Goal: Communication & Community: Answer question/provide support

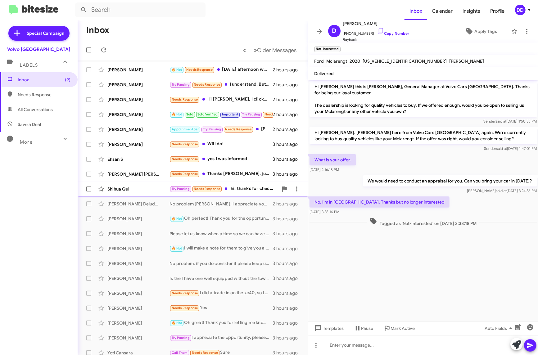
click at [238, 191] on div "Try Pausing Needs Response ﻿hi. thanks for checking in, right now i don’t have …" at bounding box center [224, 188] width 109 height 7
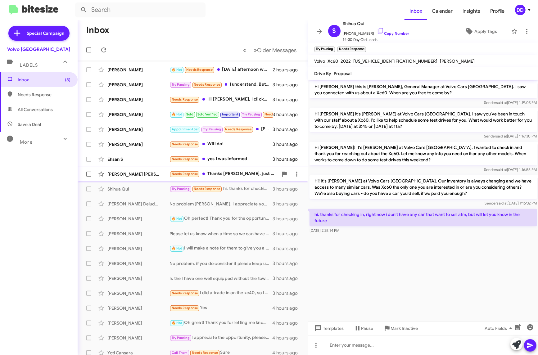
click at [221, 169] on div "[PERSON_NAME] [PERSON_NAME] Needs Response Thanks [PERSON_NAME], just the x90, …" at bounding box center [193, 174] width 220 height 12
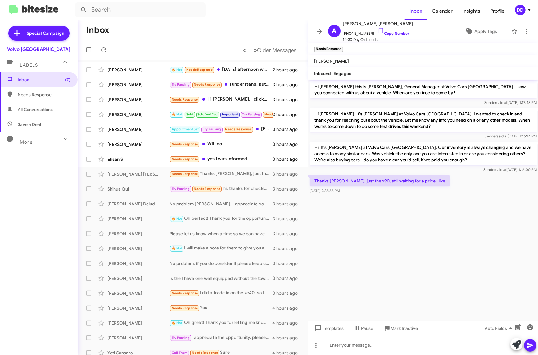
click at [426, 286] on cdk-virtual-scroll-viewport "Hi [PERSON_NAME] this is [PERSON_NAME], General Manager at Volvo Cars [GEOGRAPH…" at bounding box center [423, 201] width 230 height 242
click at [473, 251] on cdk-virtual-scroll-viewport "Hi [PERSON_NAME] this is [PERSON_NAME], General Manager at Volvo Cars [GEOGRAPH…" at bounding box center [423, 201] width 230 height 242
click at [409, 338] on div at bounding box center [423, 345] width 230 height 20
click at [472, 243] on cdk-virtual-scroll-viewport "Hi [PERSON_NAME] this is [PERSON_NAME], General Manager at Volvo Cars [GEOGRAPH…" at bounding box center [423, 201] width 230 height 242
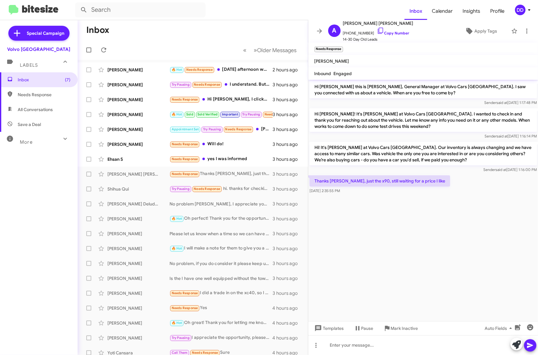
click at [472, 243] on cdk-virtual-scroll-viewport "Hi [PERSON_NAME] this is [PERSON_NAME], General Manager at Volvo Cars [GEOGRAPH…" at bounding box center [423, 201] width 230 height 242
click at [453, 245] on cdk-virtual-scroll-viewport "Hi [PERSON_NAME] this is [PERSON_NAME], General Manager at Volvo Cars [GEOGRAPH…" at bounding box center [423, 201] width 230 height 242
drag, startPoint x: 410, startPoint y: 241, endPoint x: 417, endPoint y: 249, distance: 10.8
click at [410, 241] on cdk-virtual-scroll-viewport "Hi [PERSON_NAME] this is [PERSON_NAME], General Manager at Volvo Cars [GEOGRAPH…" at bounding box center [423, 201] width 230 height 242
click at [449, 345] on div at bounding box center [423, 345] width 230 height 20
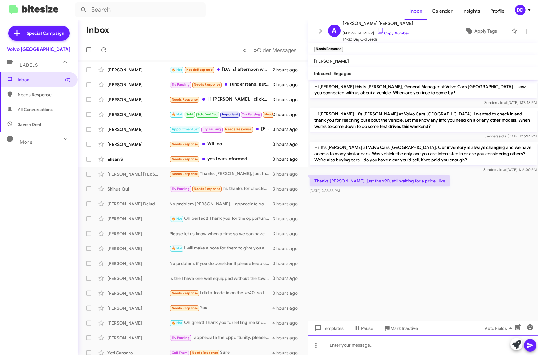
click at [449, 345] on div at bounding box center [423, 345] width 230 height 20
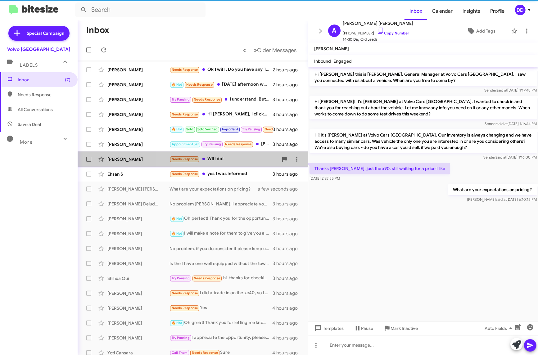
click at [225, 154] on div "[PERSON_NAME] Needs Response Will do! 3 hours ago" at bounding box center [193, 159] width 220 height 12
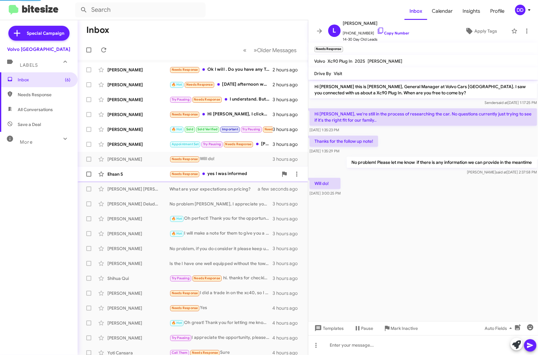
click at [218, 171] on div "Needs Response yes I was informed" at bounding box center [224, 173] width 109 height 7
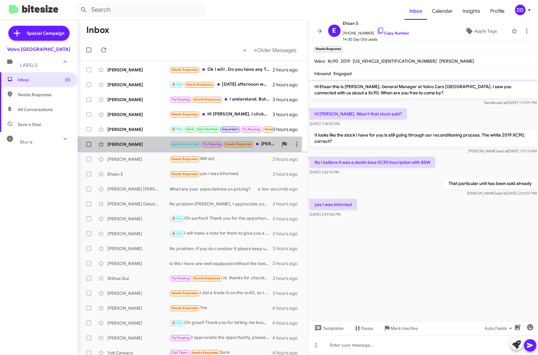
click at [129, 141] on div "[PERSON_NAME] Appointment Set Try Pausing Needs Response [PERSON_NAME], I live …" at bounding box center [193, 144] width 220 height 12
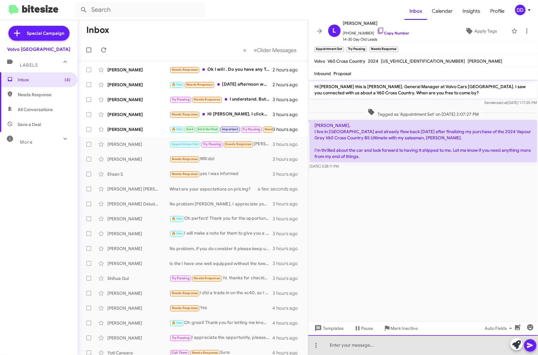
click at [426, 353] on div at bounding box center [423, 345] width 230 height 20
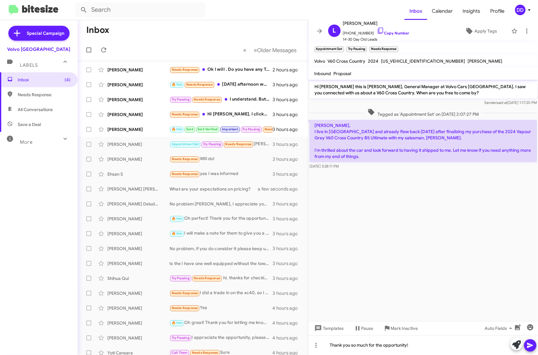
click at [495, 286] on cdk-virtual-scroll-viewport "Hi [PERSON_NAME] this is [PERSON_NAME], General Manager at Volvo Cars [GEOGRAPH…" at bounding box center [423, 201] width 230 height 242
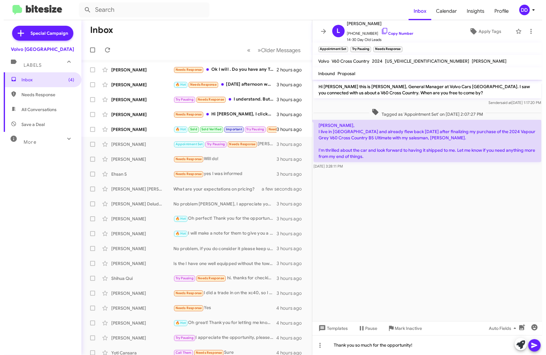
scroll to position [0, 0]
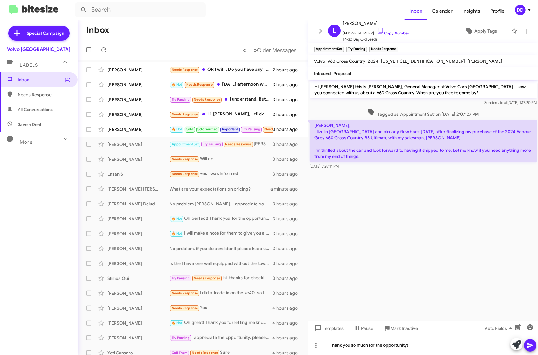
click at [448, 231] on cdk-virtual-scroll-viewport "Hi [PERSON_NAME] this is [PERSON_NAME], General Manager at Volvo Cars [GEOGRAPH…" at bounding box center [423, 201] width 230 height 242
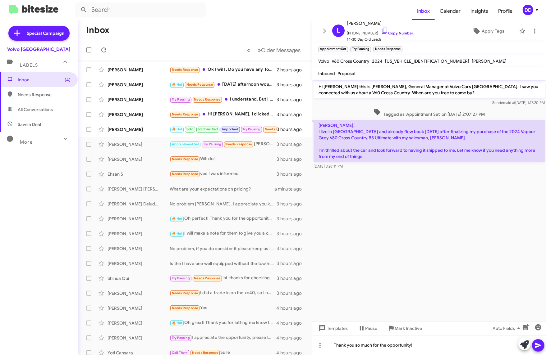
click at [436, 230] on cdk-virtual-scroll-viewport "Hi [PERSON_NAME] this is [PERSON_NAME], General Manager at Volvo Cars [GEOGRAPH…" at bounding box center [429, 201] width 234 height 242
click at [440, 258] on cdk-virtual-scroll-viewport "Hi [PERSON_NAME] this is [PERSON_NAME], General Manager at Volvo Cars [GEOGRAPH…" at bounding box center [429, 201] width 234 height 242
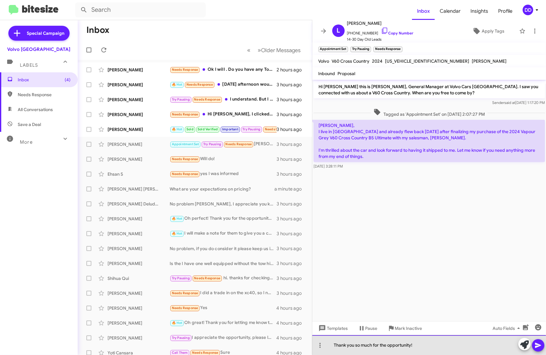
click at [445, 349] on div "Thank you so much for the opportunity!" at bounding box center [429, 345] width 234 height 20
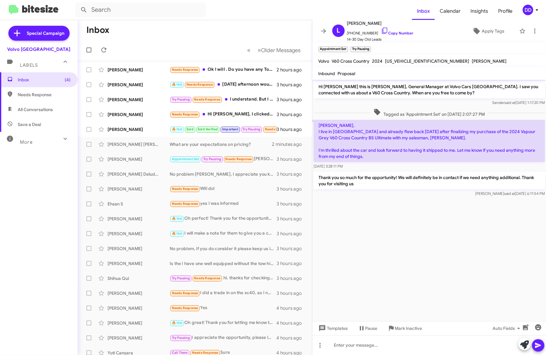
click at [201, 26] on mat-toolbar-row "Inbox" at bounding box center [195, 30] width 234 height 20
click at [146, 129] on div "[PERSON_NAME]" at bounding box center [138, 129] width 62 height 6
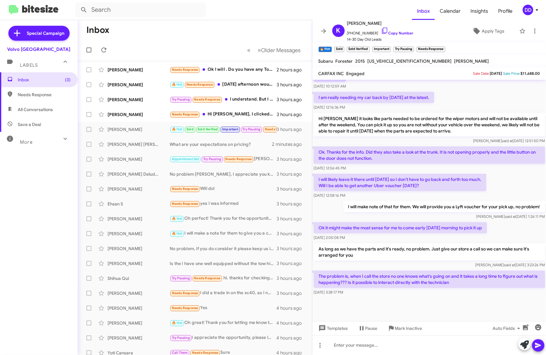
scroll to position [351, 0]
click at [450, 338] on div at bounding box center [429, 345] width 234 height 20
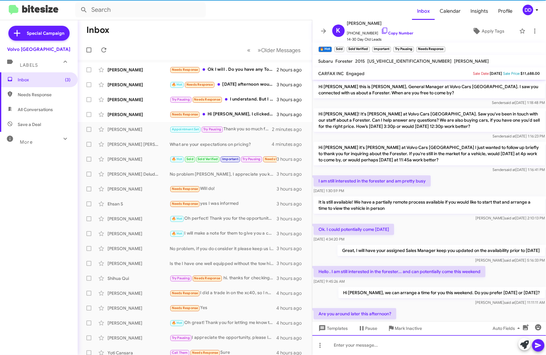
scroll to position [31, 0]
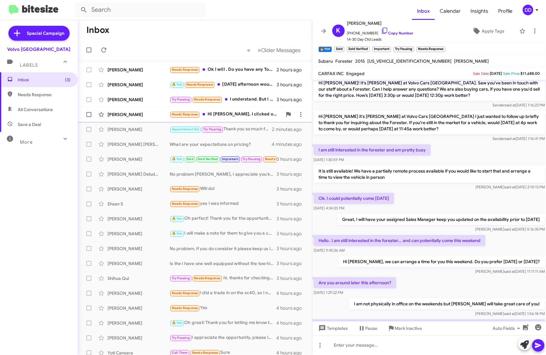
click at [135, 113] on div "[PERSON_NAME]" at bounding box center [138, 114] width 62 height 6
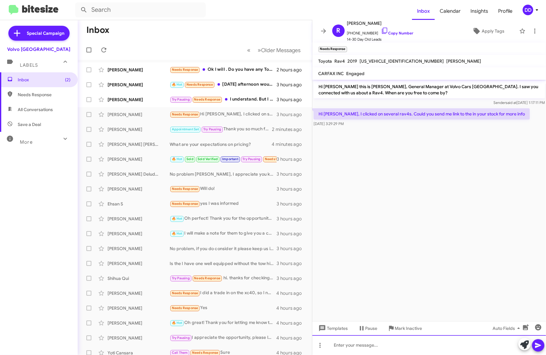
click at [424, 348] on div at bounding box center [429, 345] width 234 height 20
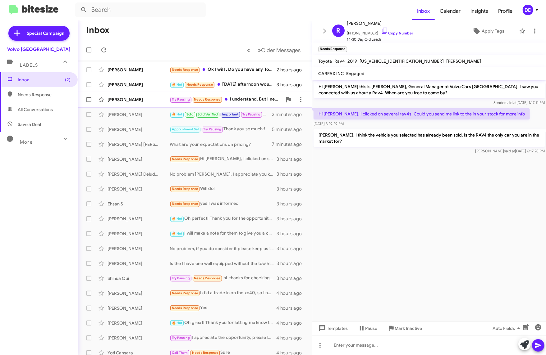
click at [142, 101] on div "[PERSON_NAME]" at bounding box center [138, 100] width 62 height 6
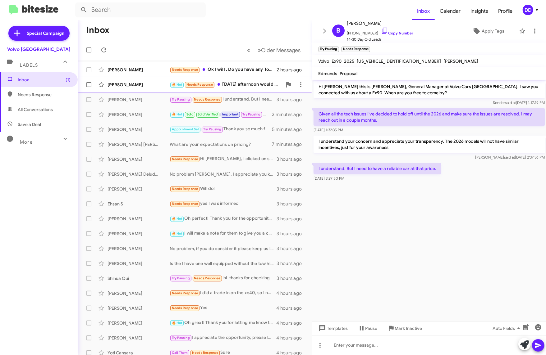
click at [146, 86] on div "[PERSON_NAME]" at bounding box center [138, 85] width 62 height 6
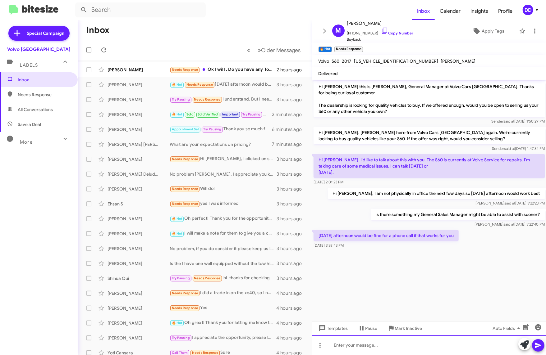
click at [434, 343] on div at bounding box center [429, 345] width 234 height 20
click at [474, 348] on div "Great, I should be on site then, just give our store a call and then" at bounding box center [429, 345] width 234 height 20
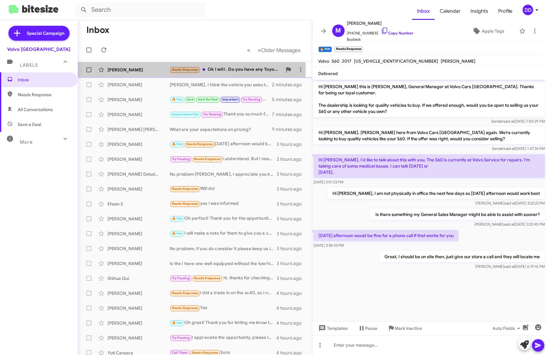
click at [150, 70] on div "[PERSON_NAME]" at bounding box center [138, 70] width 62 height 6
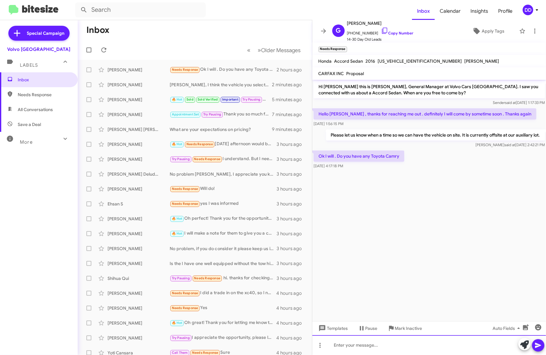
click at [433, 351] on div at bounding box center [429, 345] width 234 height 20
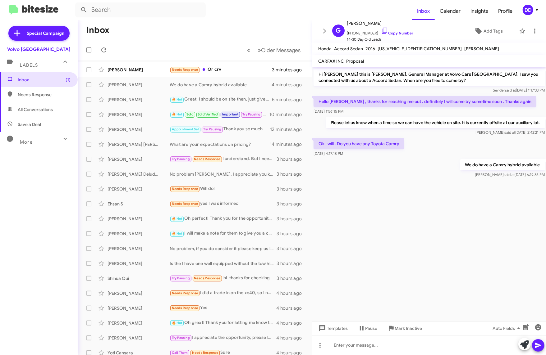
click at [117, 60] on mat-action-list "[PERSON_NAME] Needs Response Or crv 3 minutes ago [PERSON_NAME] We do have a Ca…" at bounding box center [195, 210] width 234 height 301
click at [117, 69] on div "[PERSON_NAME]" at bounding box center [138, 70] width 62 height 6
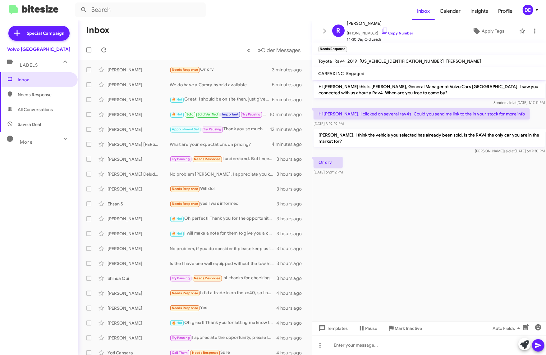
click at [453, 281] on cdk-virtual-scroll-viewport "Hi [PERSON_NAME] this is [PERSON_NAME], General Manager at Volvo Cars [GEOGRAPH…" at bounding box center [429, 201] width 234 height 242
click at [450, 339] on div at bounding box center [429, 345] width 234 height 20
click at [449, 348] on div at bounding box center [429, 345] width 234 height 20
